Goal: Task Accomplishment & Management: Use online tool/utility

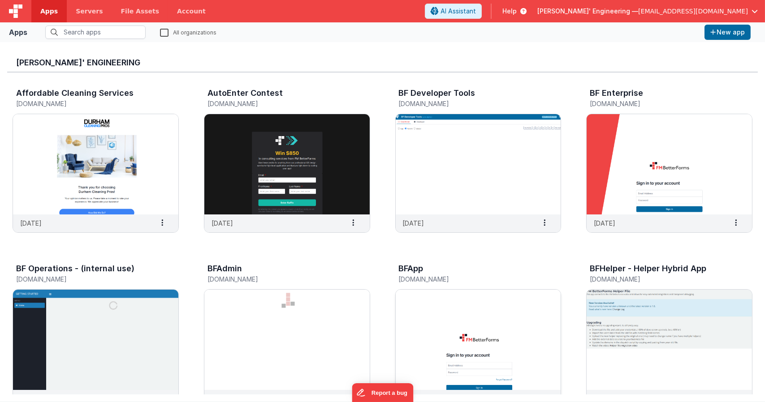
click at [461, 299] on img at bounding box center [478, 340] width 165 height 100
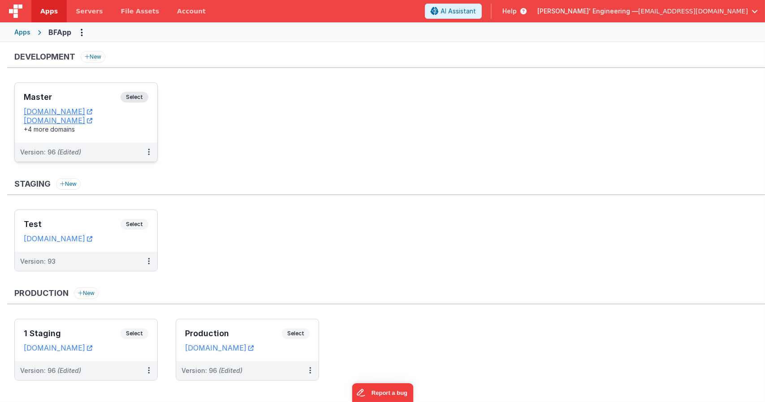
click at [141, 92] on span "Select" at bounding box center [135, 97] width 28 height 11
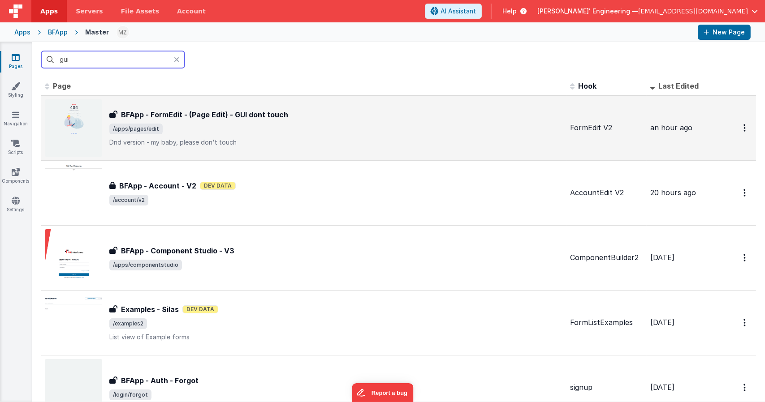
type input "gui"
click at [231, 129] on span "/apps/pages/edit" at bounding box center [335, 129] width 453 height 11
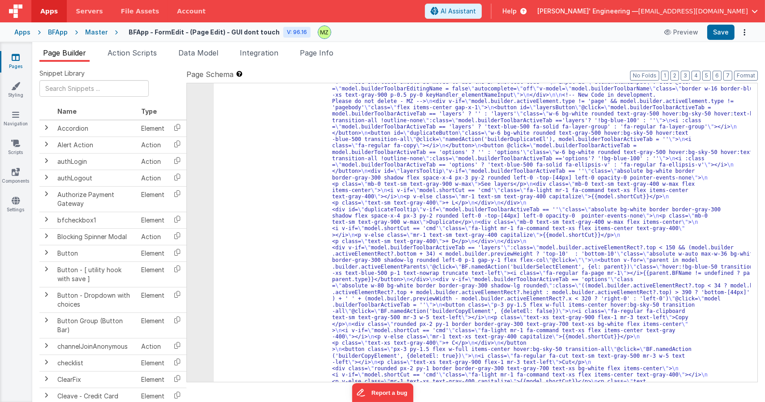
scroll to position [1233, 0]
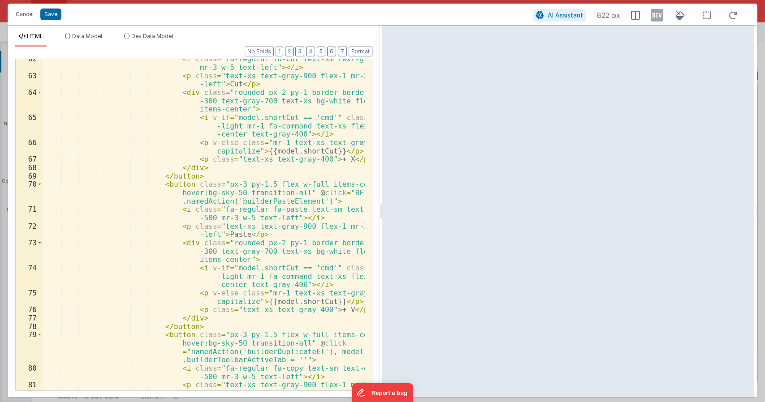
scroll to position [1344, 0]
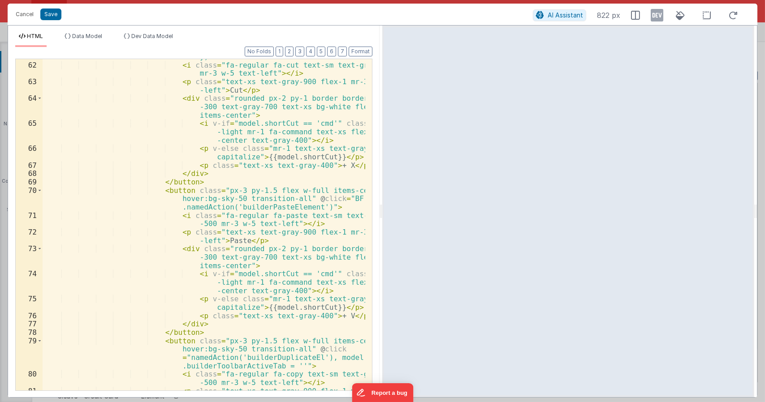
click at [237, 237] on div "< button class = "px-3 py-1.5 flex w-full items-center hover:bg-sky-50 transiti…" at bounding box center [204, 218] width 323 height 382
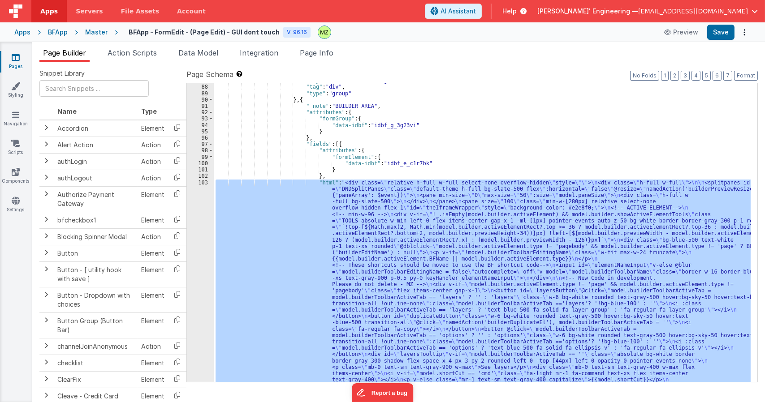
scroll to position [1004, 0]
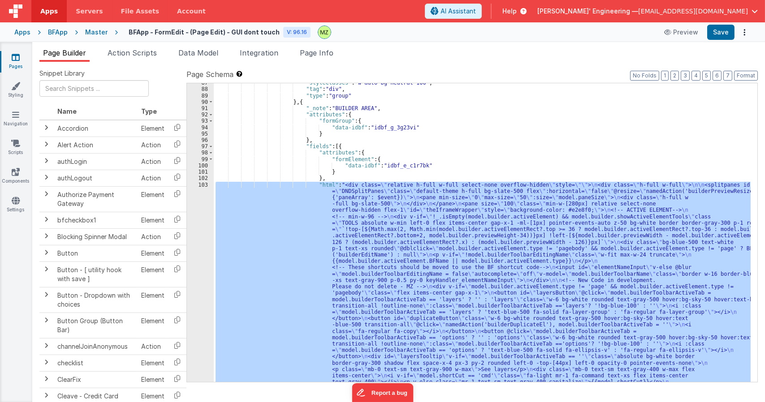
click at [270, 190] on div ""styleClasses" : "w-auto bg-neutral-100" , "tag" : "div" , "type" : "group" } ,…" at bounding box center [482, 232] width 537 height 299
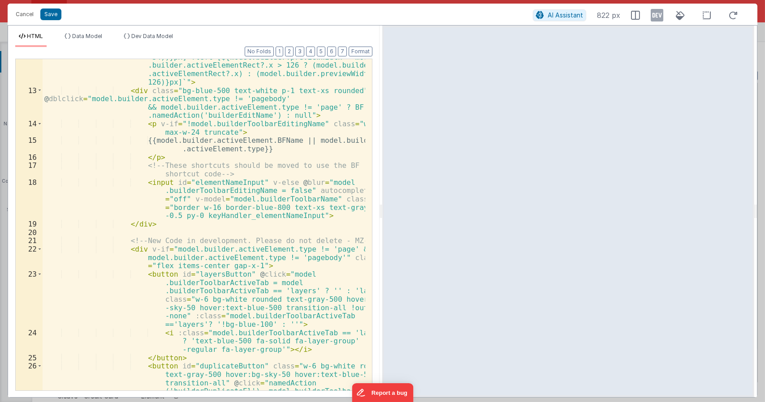
scroll to position [0, 0]
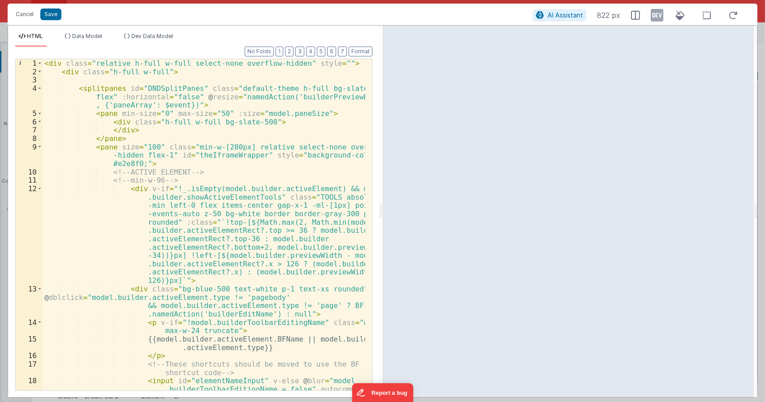
click at [155, 128] on div "< div class = "relative h-full w-full select-none overflow-hidden" style = "" >…" at bounding box center [204, 250] width 323 height 382
